Goal: Task Accomplishment & Management: Use online tool/utility

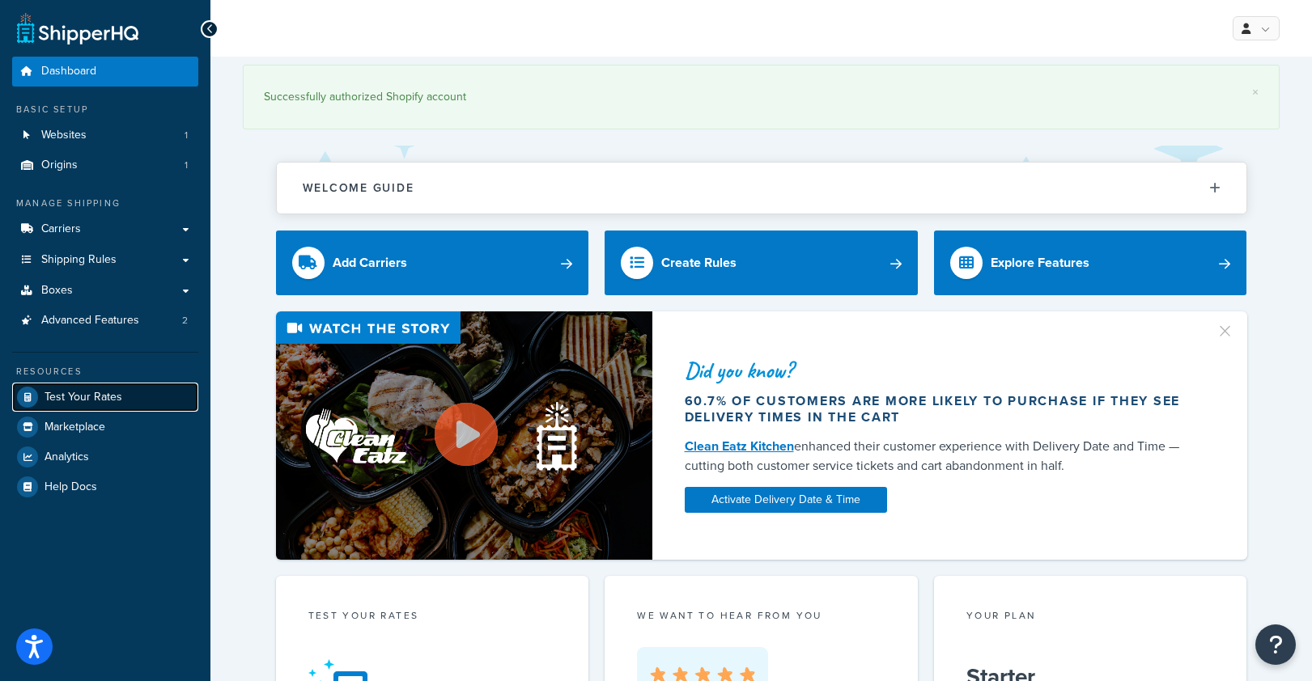
click at [78, 403] on span "Test Your Rates" at bounding box center [84, 398] width 78 height 14
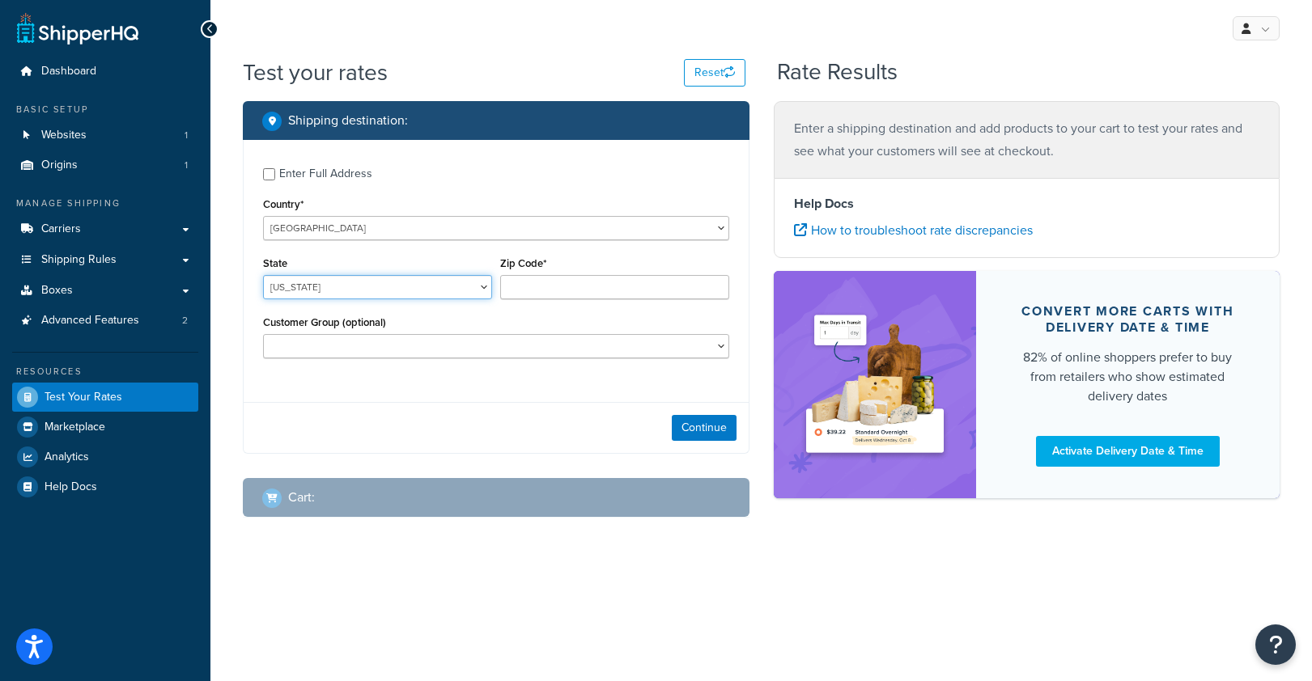
click at [444, 285] on select "[US_STATE] [US_STATE] [US_STATE] [US_STATE] [US_STATE] Armed Forces Americas Ar…" at bounding box center [377, 287] width 229 height 24
select select "DE"
click at [263, 276] on select "[US_STATE] [US_STATE] [US_STATE] [US_STATE] [US_STATE] Armed Forces Americas Ar…" at bounding box center [377, 287] width 229 height 24
click at [524, 306] on div "Zip Code*" at bounding box center [614, 281] width 237 height 59
click at [530, 291] on input "Zip Code*" at bounding box center [614, 287] width 229 height 24
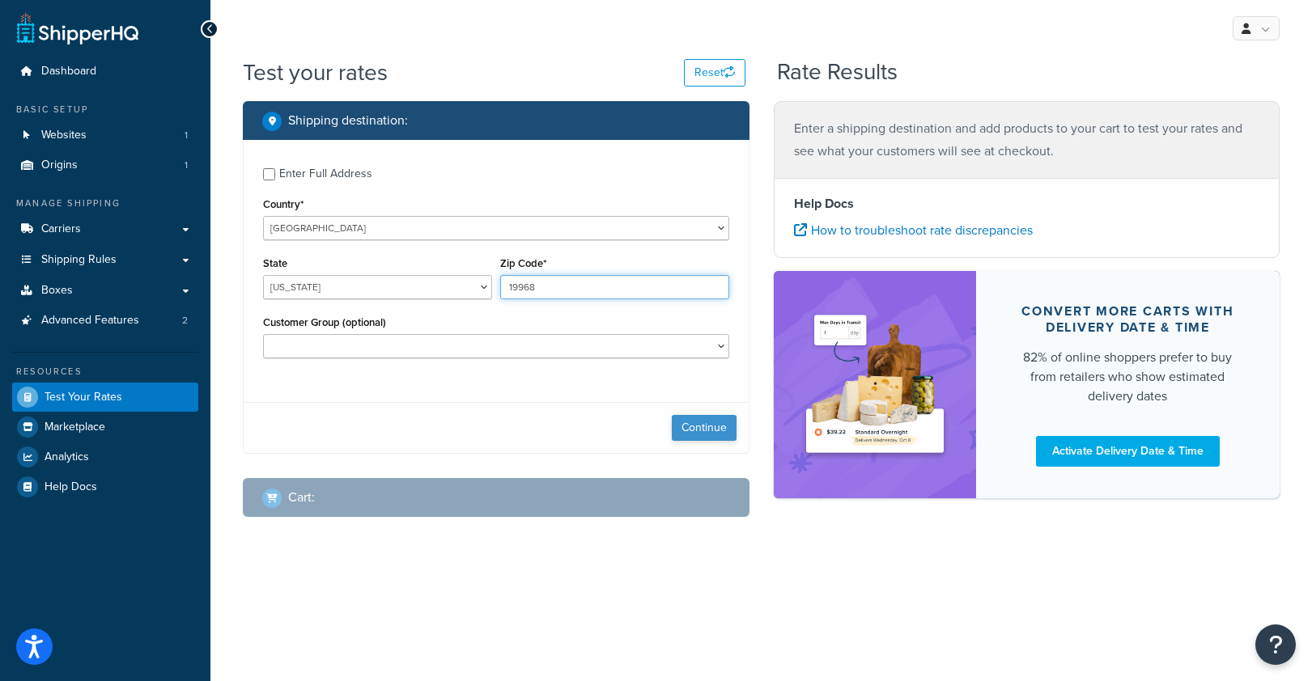
type input "19968"
click at [681, 428] on button "Continue" at bounding box center [704, 428] width 65 height 26
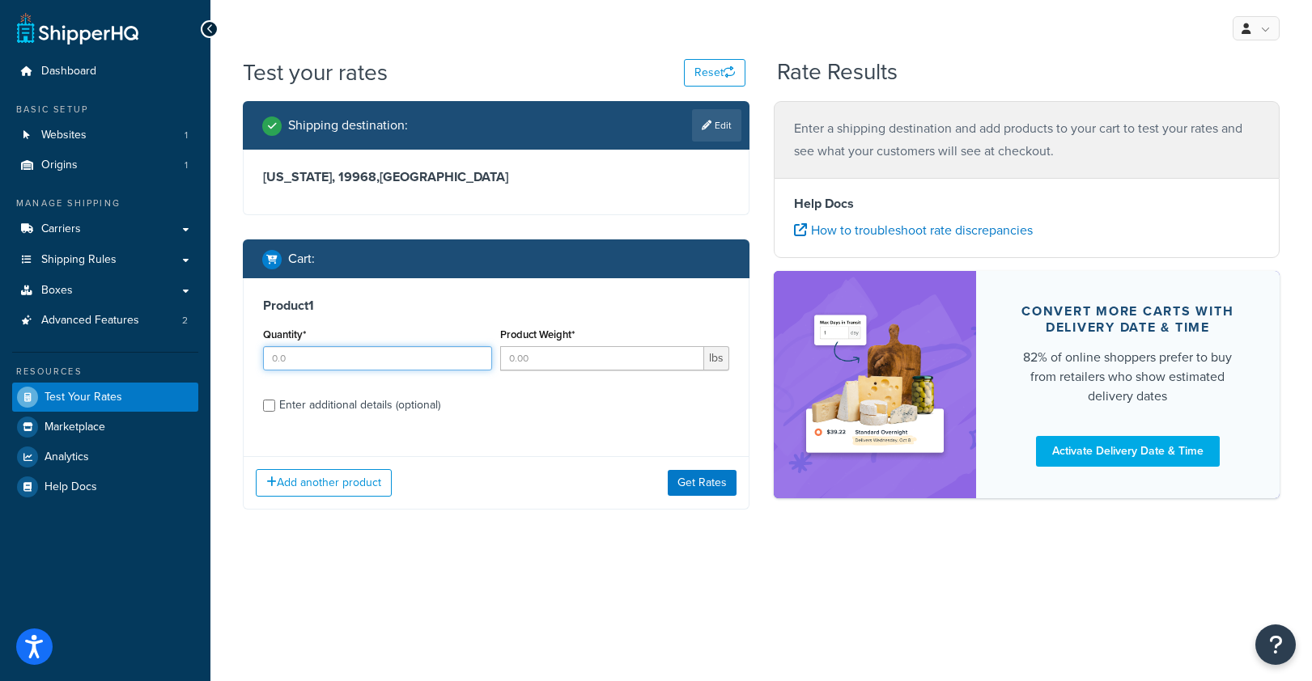
click at [407, 361] on input "Quantity*" at bounding box center [377, 358] width 229 height 24
type input "1"
click at [538, 350] on input "Product Weight*" at bounding box center [602, 358] width 204 height 24
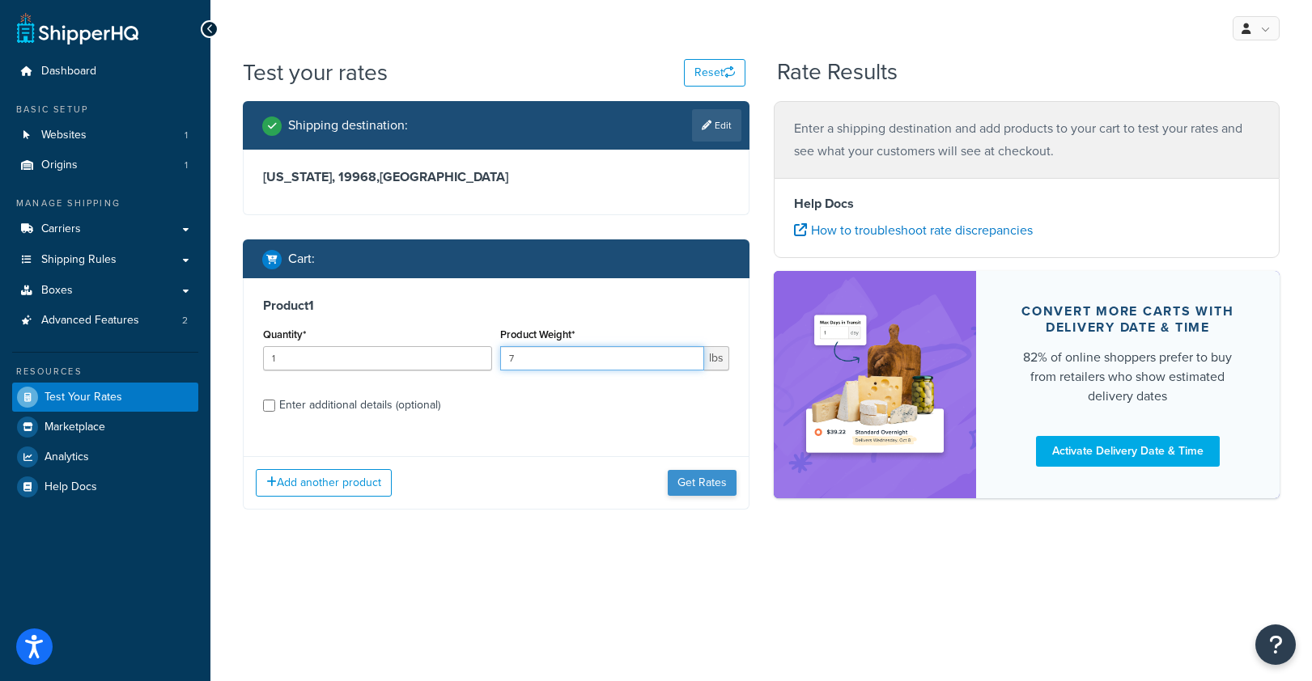
type input "7"
click at [703, 486] on button "Get Rates" at bounding box center [702, 483] width 69 height 26
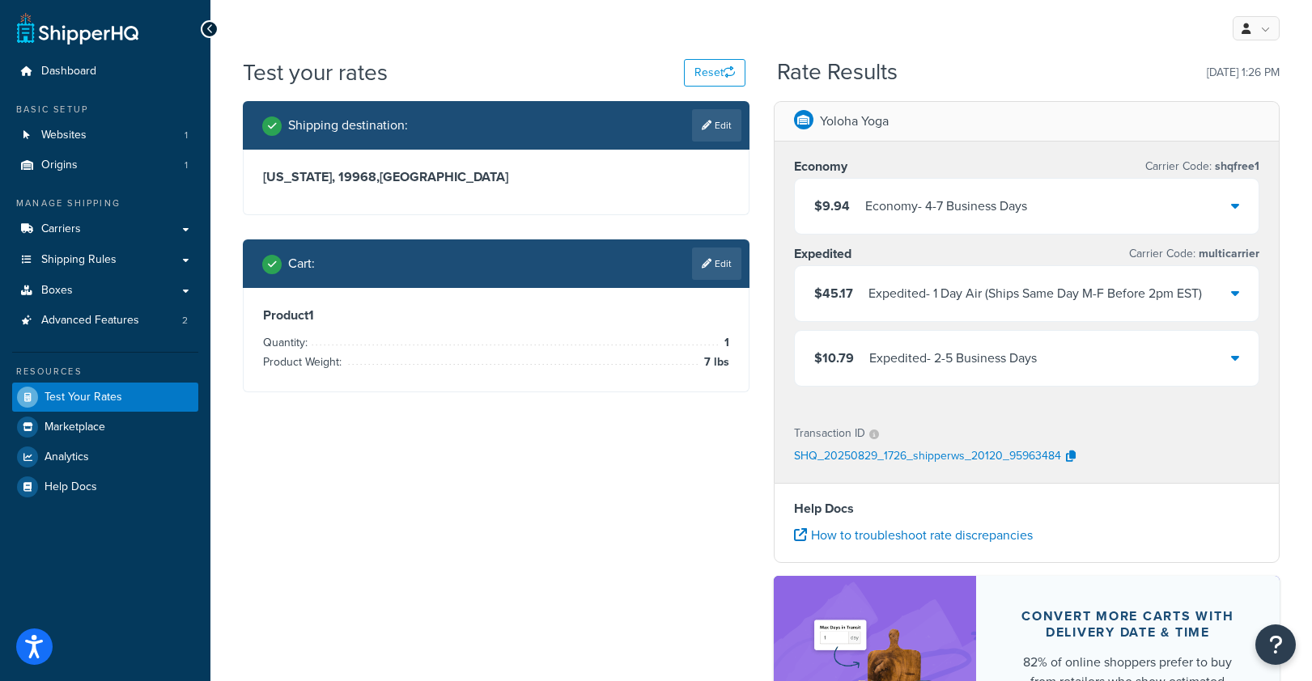
click at [1081, 211] on div "$9.94 Economy - 4-7 Business Days" at bounding box center [1027, 206] width 464 height 55
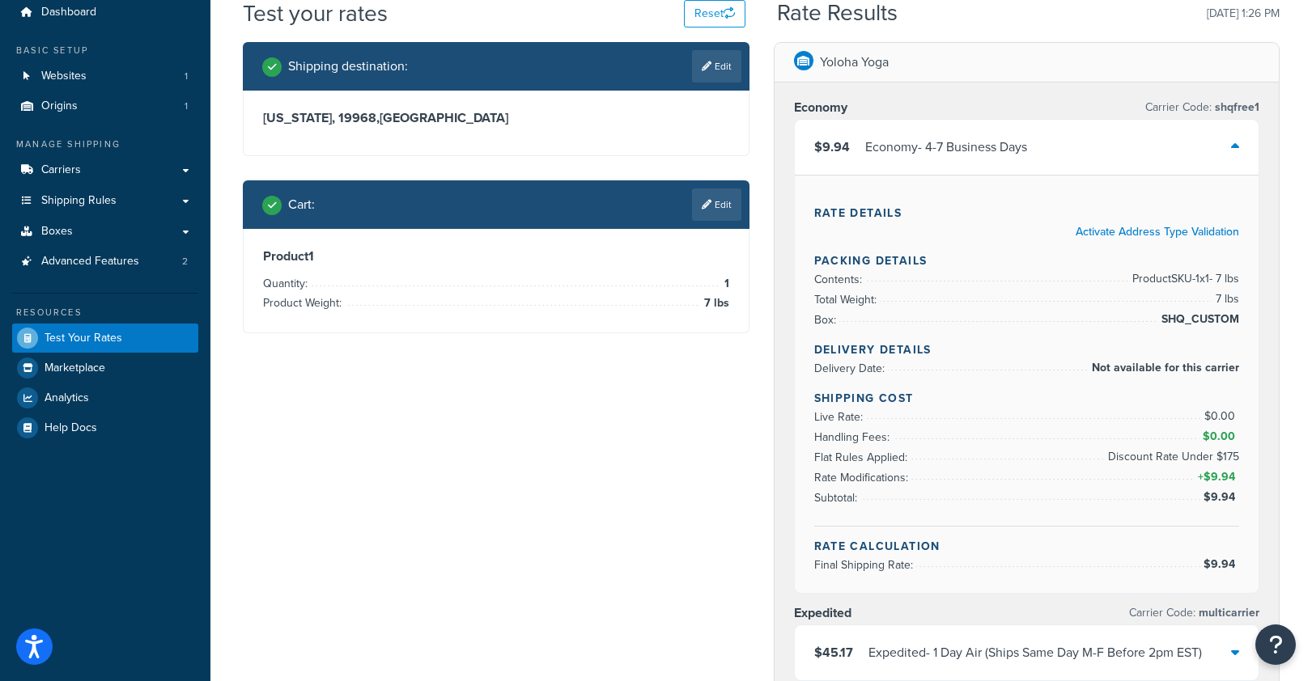
scroll to position [60, 0]
click at [1113, 154] on div "$9.94 Economy - 4-7 Business Days" at bounding box center [1027, 146] width 464 height 55
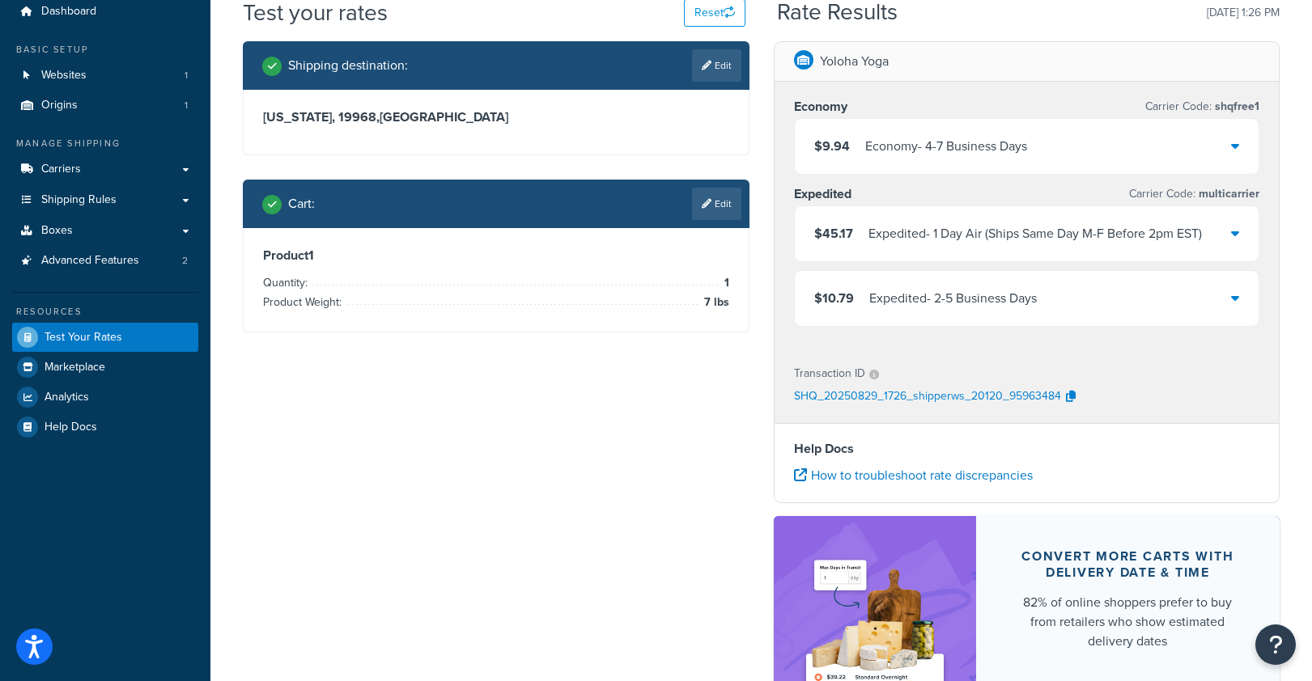
click at [1050, 304] on div "$10.79 Expedited - 2-5 Business Days" at bounding box center [1027, 298] width 464 height 55
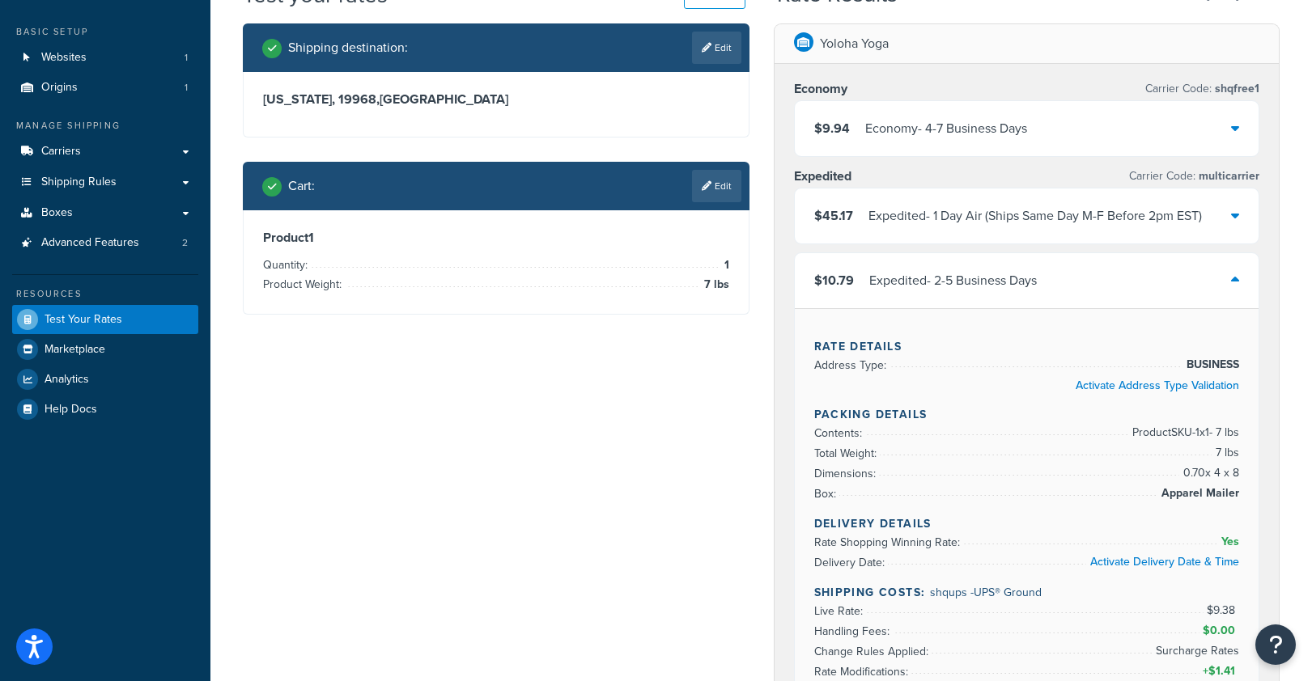
scroll to position [43, 0]
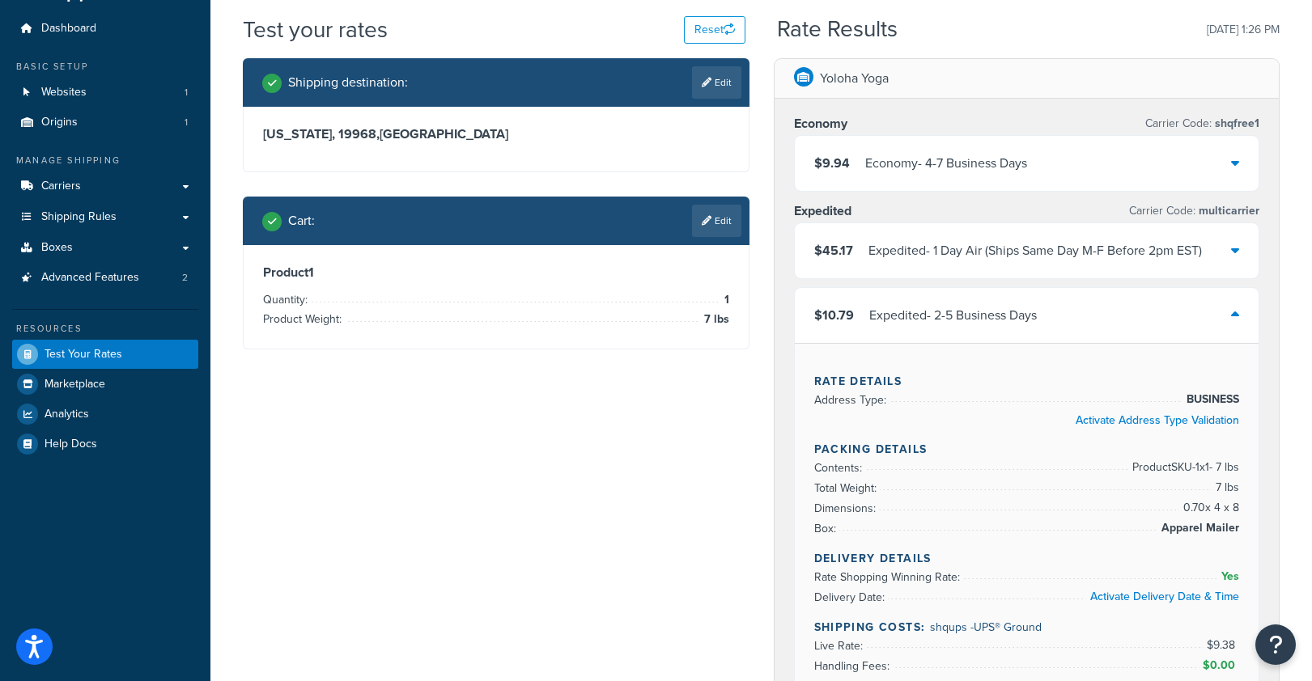
click at [1049, 322] on div "$10.79 Expedited - 2-5 Business Days" at bounding box center [1027, 315] width 464 height 55
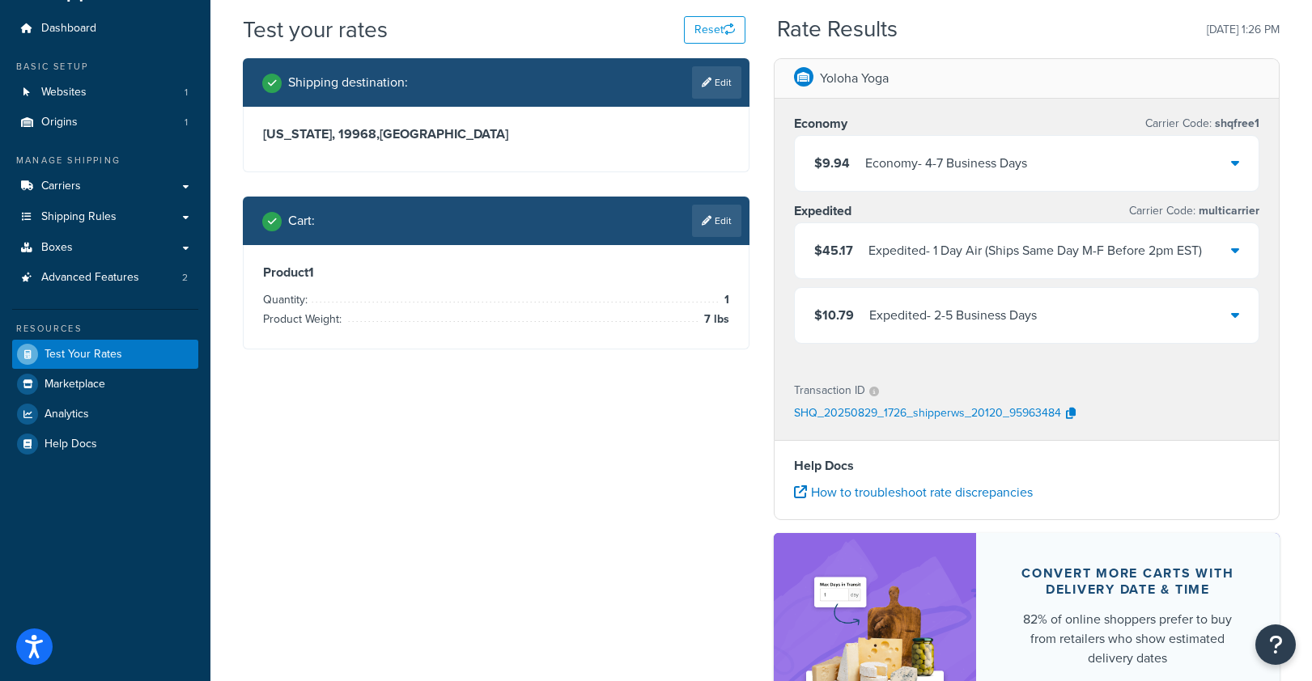
click at [1045, 251] on div "Expedited - 1 Day Air (Ships Same Day M-F Before 2pm EST)" at bounding box center [1034, 251] width 333 height 23
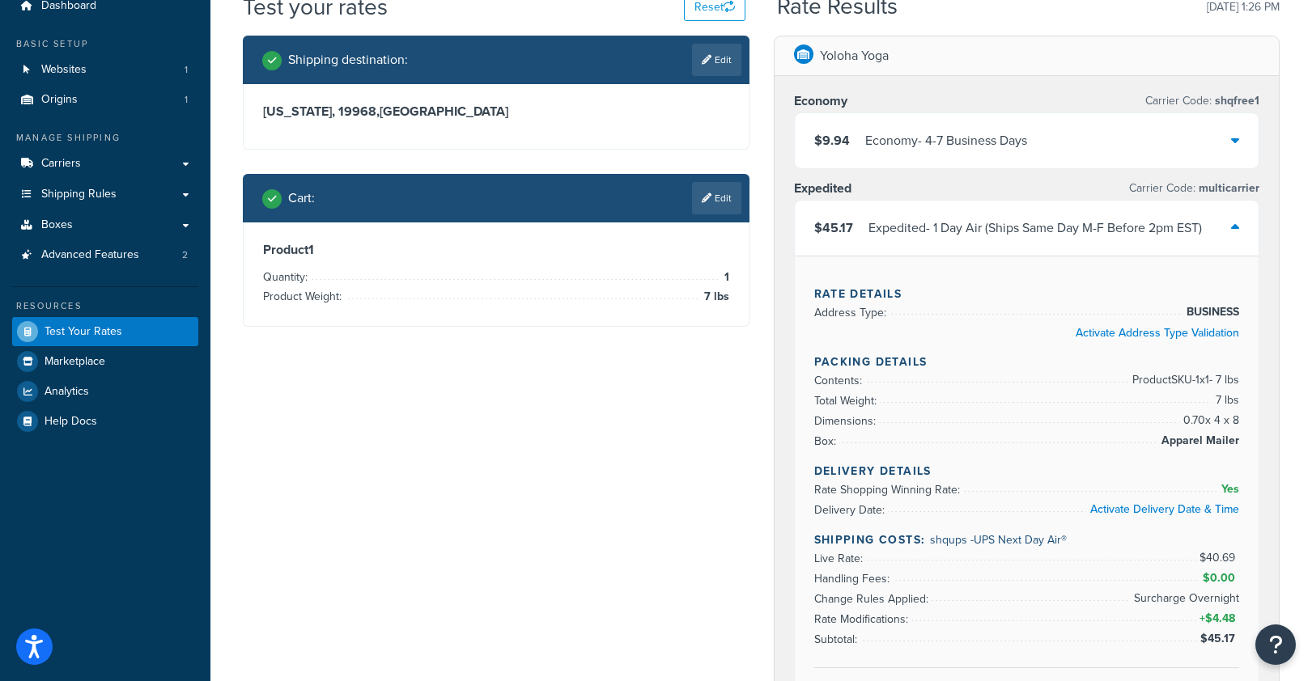
scroll to position [49, 0]
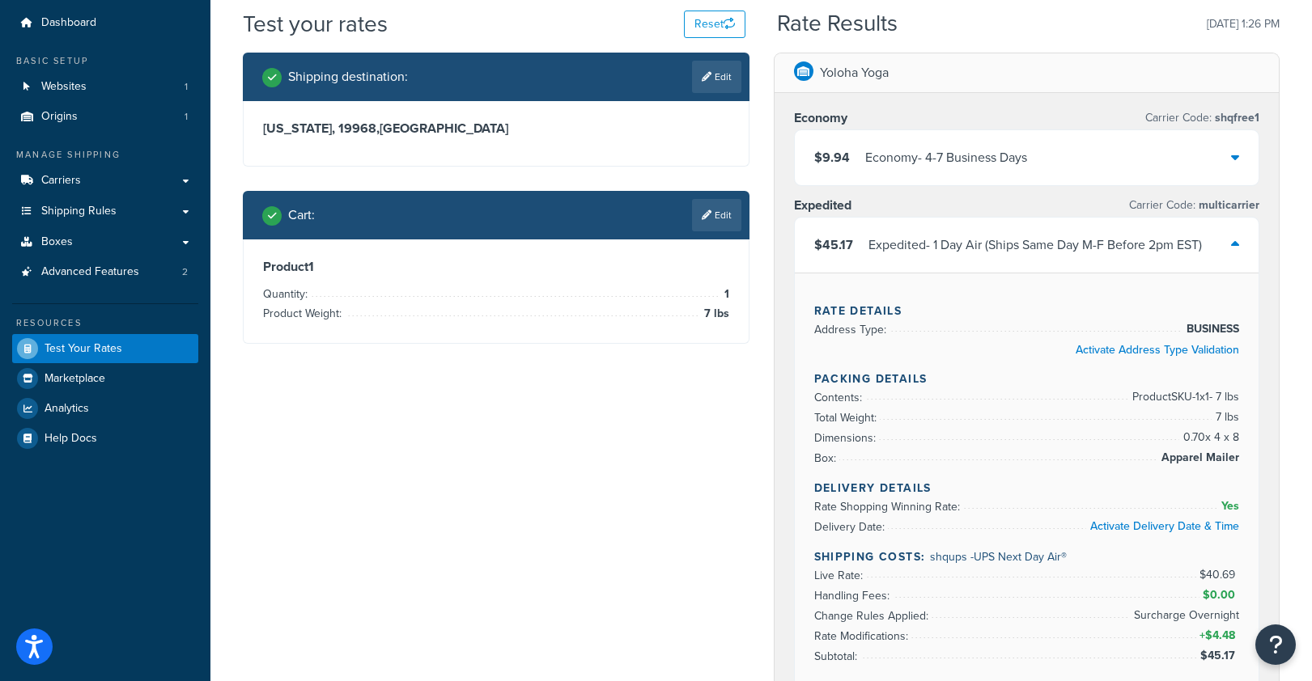
click at [1146, 257] on div "$45.17 Expedited - 1 Day Air (Ships Same Day M-F Before 2pm EST)" at bounding box center [1027, 245] width 464 height 55
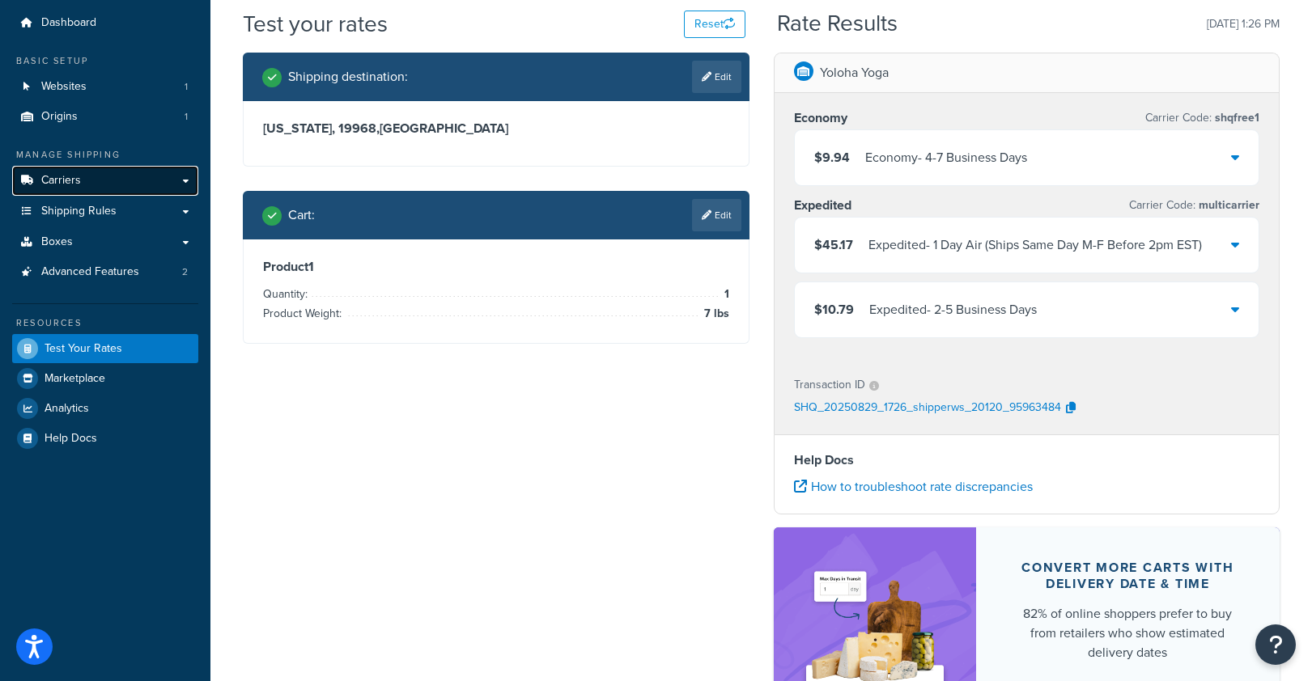
click at [103, 172] on link "Carriers" at bounding box center [105, 181] width 186 height 30
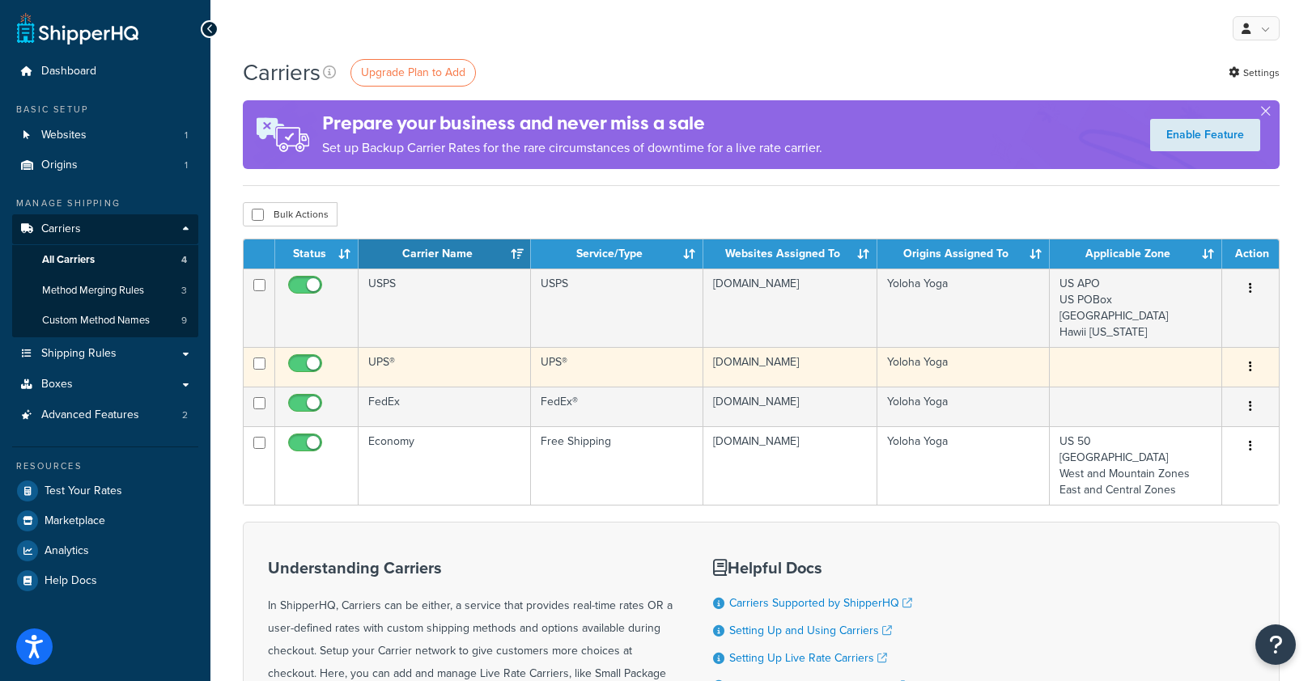
click at [389, 359] on td "UPS®" at bounding box center [444, 367] width 172 height 40
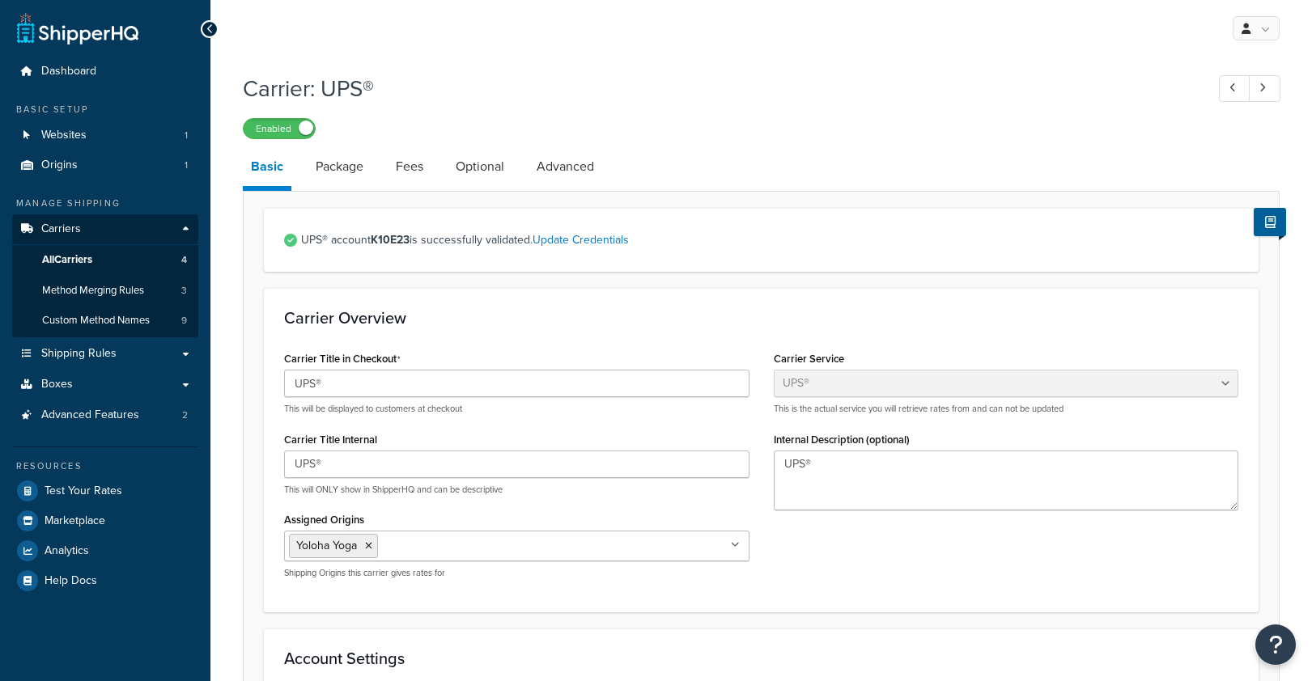
select select "ups"
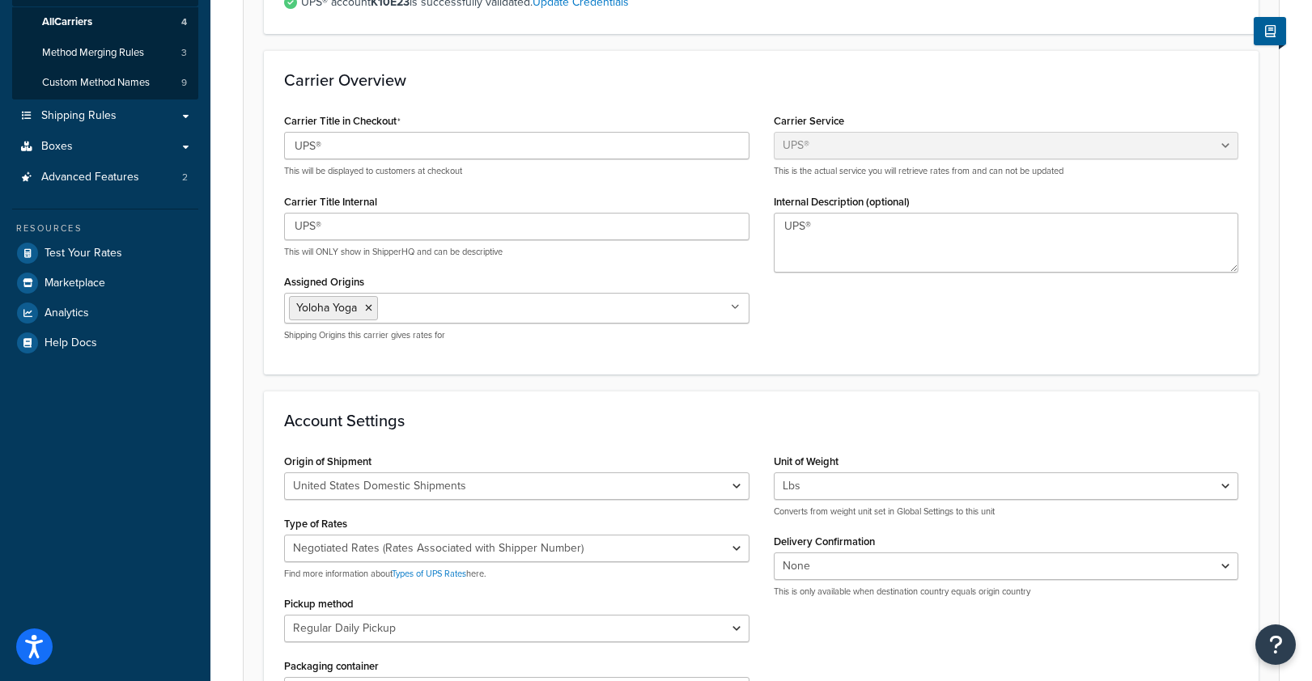
scroll to position [3, 0]
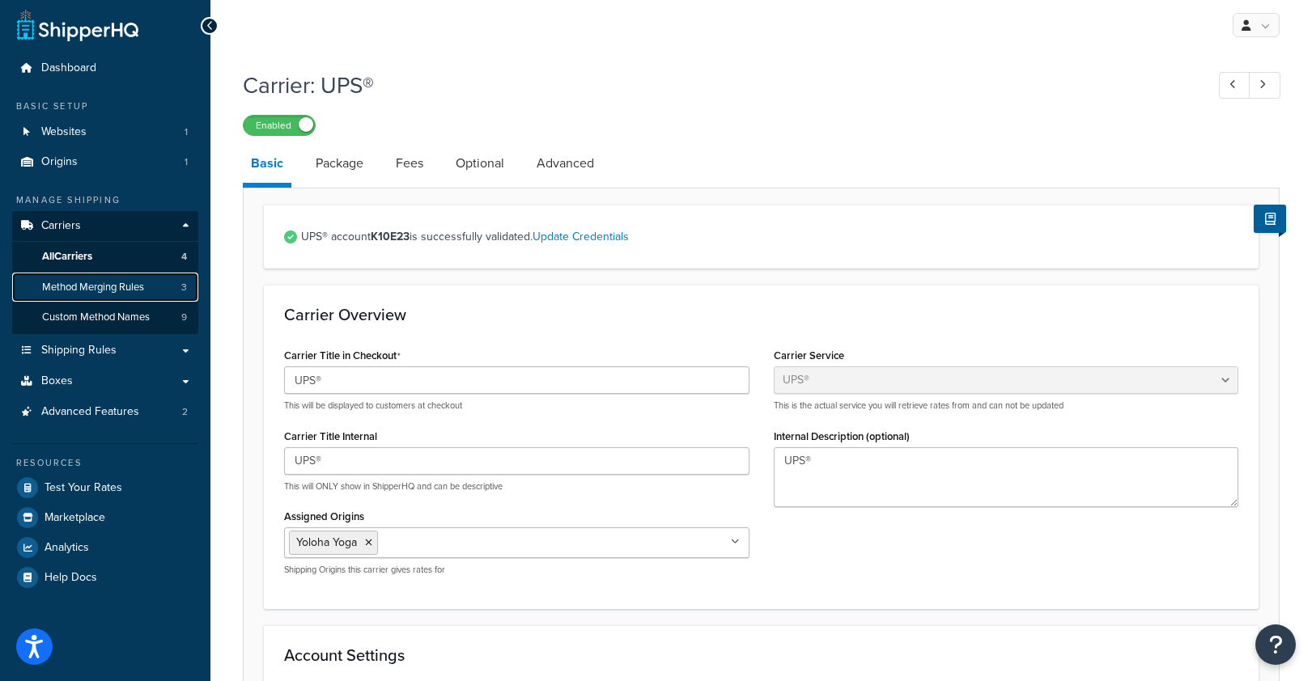
click at [78, 282] on span "Method Merging Rules" at bounding box center [93, 288] width 102 height 14
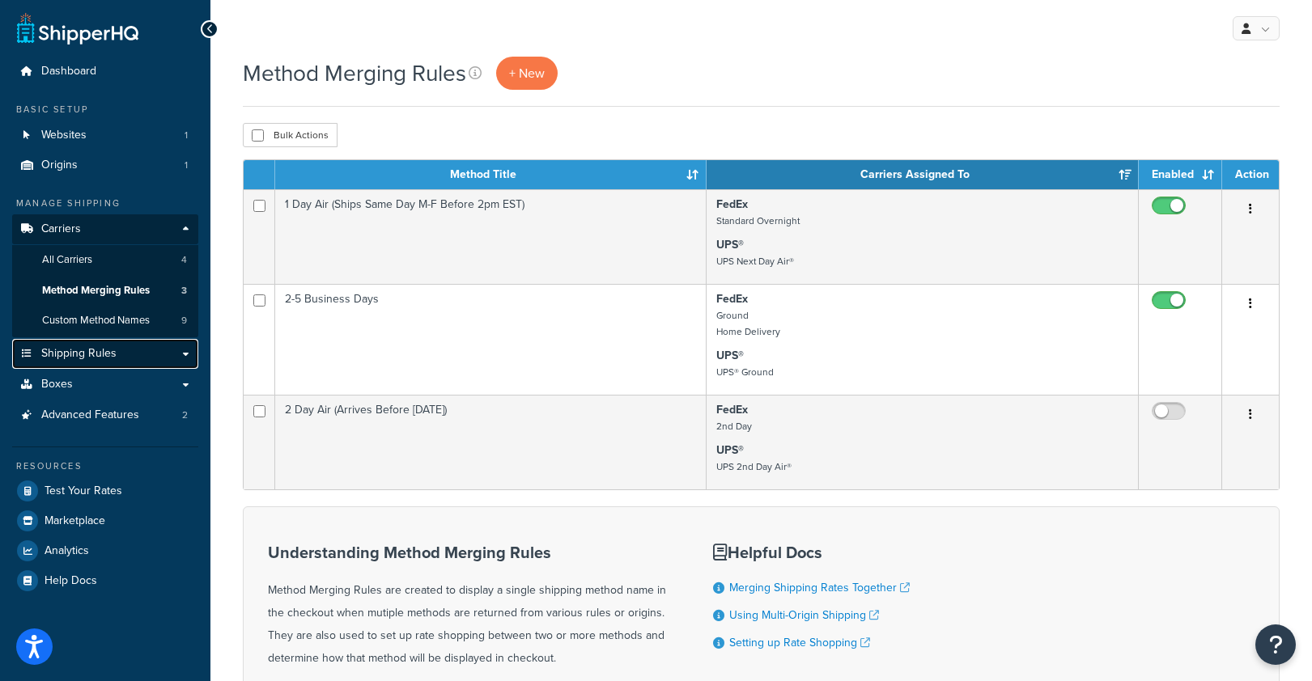
click at [67, 344] on link "Shipping Rules" at bounding box center [105, 354] width 186 height 30
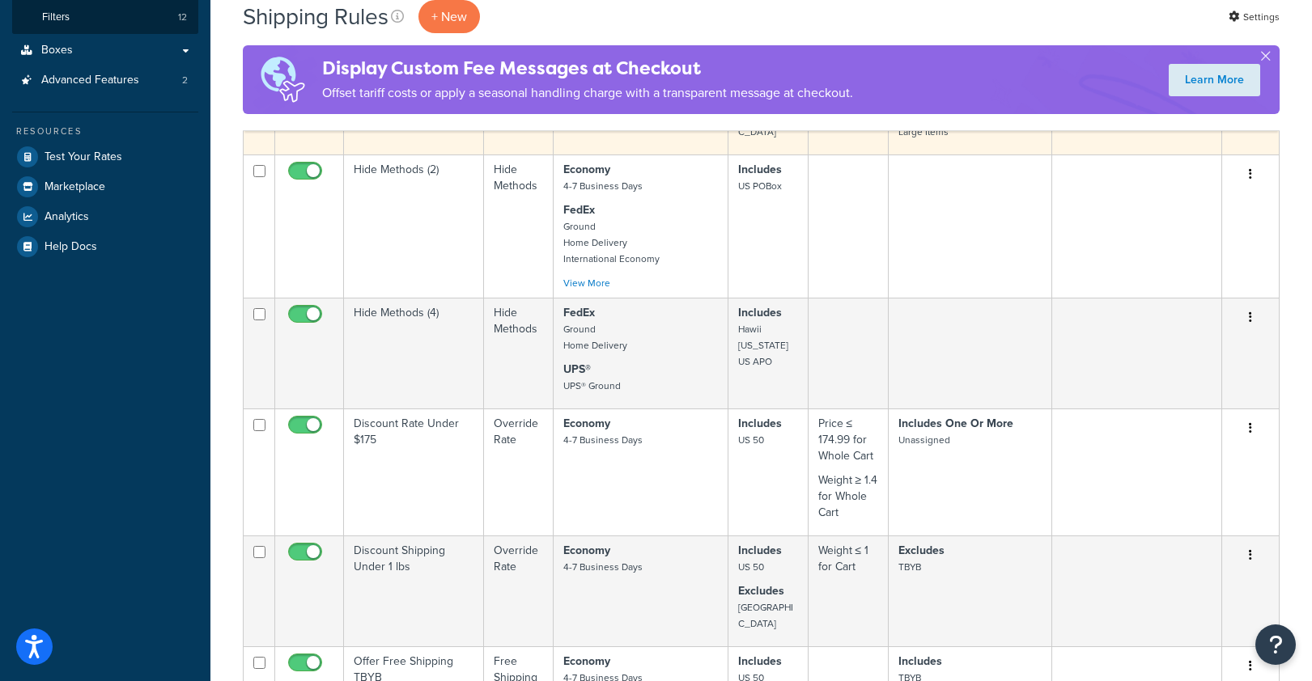
scroll to position [608, 0]
